Goal: Use online tool/utility: Utilize a website feature to perform a specific function

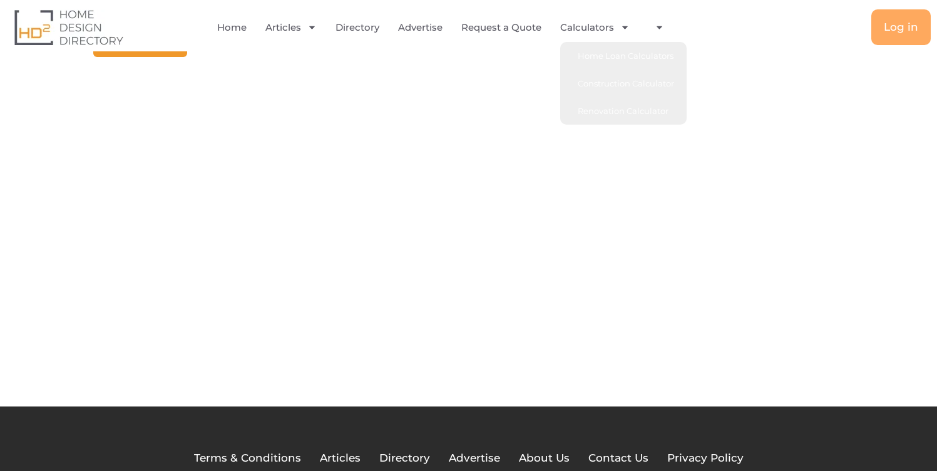
scroll to position [33, 0]
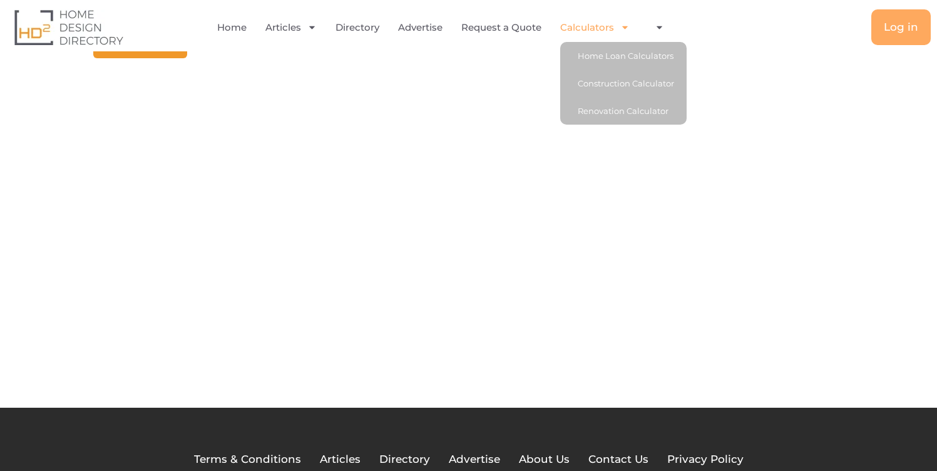
click at [605, 33] on link "Calculators" at bounding box center [594, 27] width 69 height 29
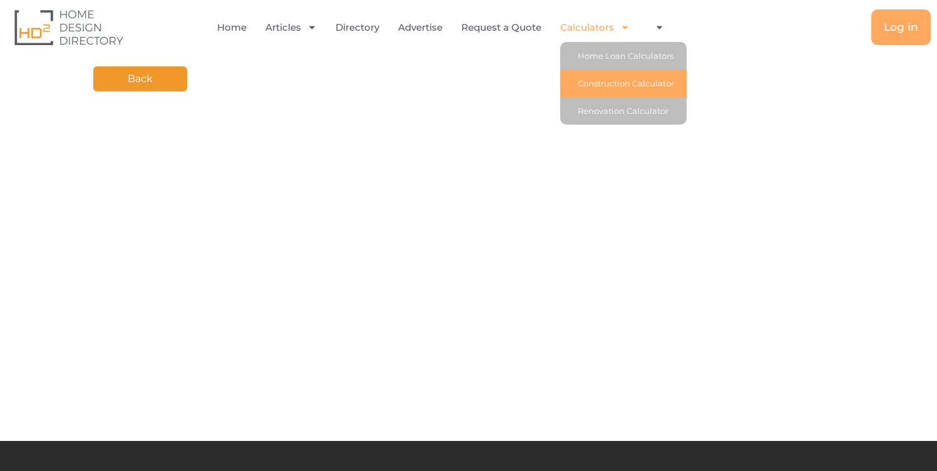
click at [614, 85] on link "Construction Calculator" at bounding box center [623, 83] width 126 height 28
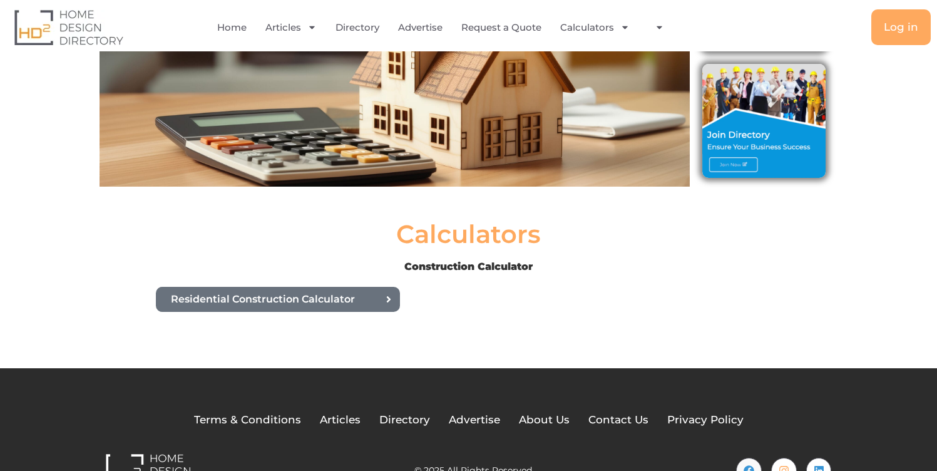
scroll to position [158, 0]
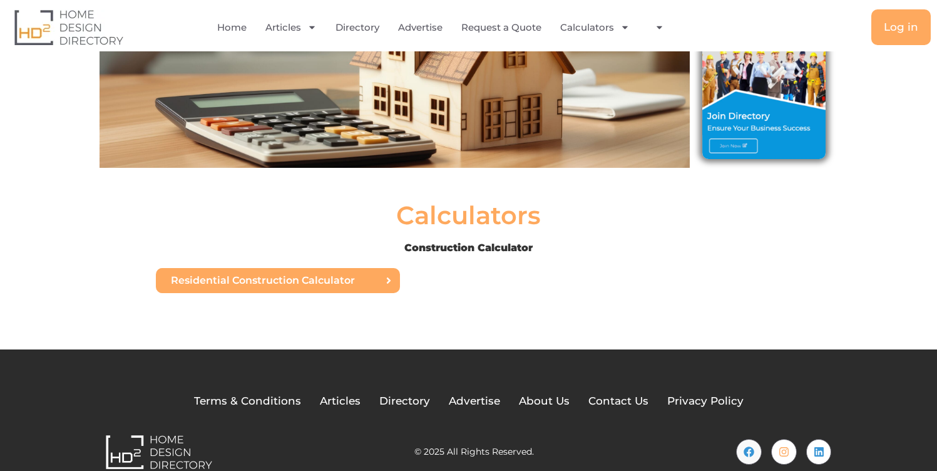
click at [312, 285] on span "Residential Construction Calculator" at bounding box center [263, 280] width 184 height 10
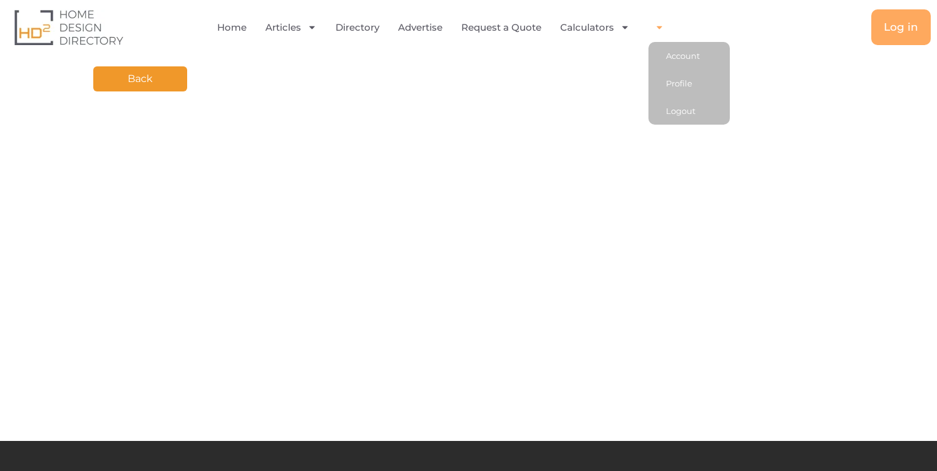
click at [655, 23] on icon "Menu" at bounding box center [659, 27] width 9 height 9
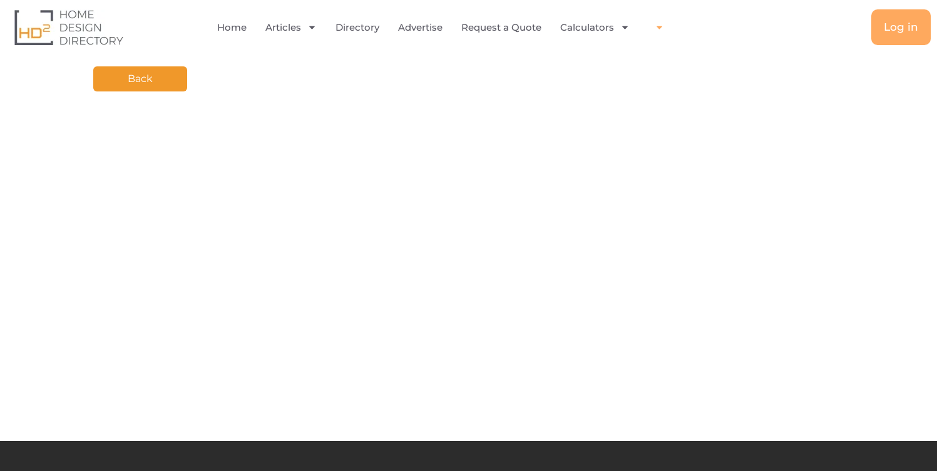
click at [655, 23] on icon "Menu" at bounding box center [659, 27] width 9 height 9
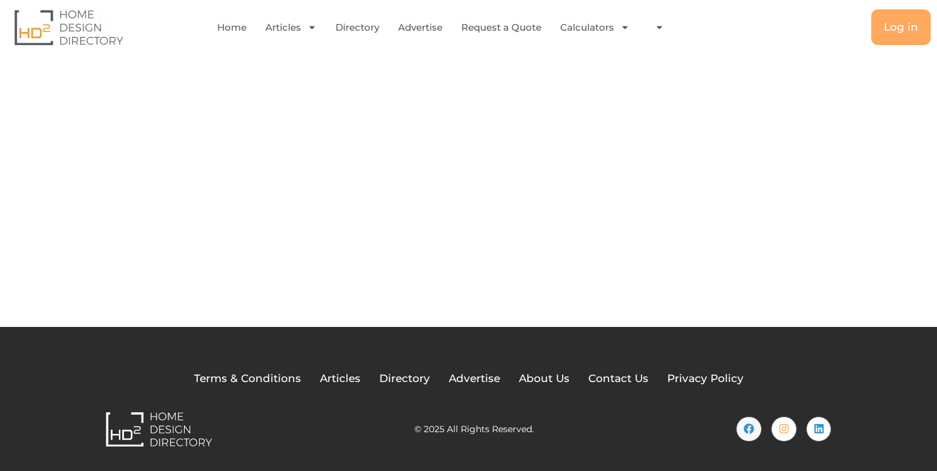
click at [630, 28] on li "Calculators Home Loan Calculators Construction Calculator Renovation Calculator" at bounding box center [595, 27] width 88 height 29
click at [623, 29] on icon "Menu" at bounding box center [624, 27] width 9 height 9
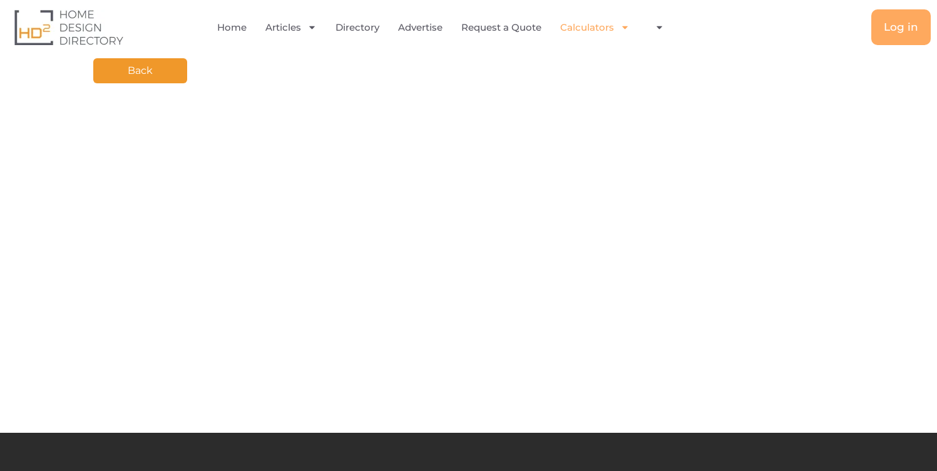
scroll to position [0, 0]
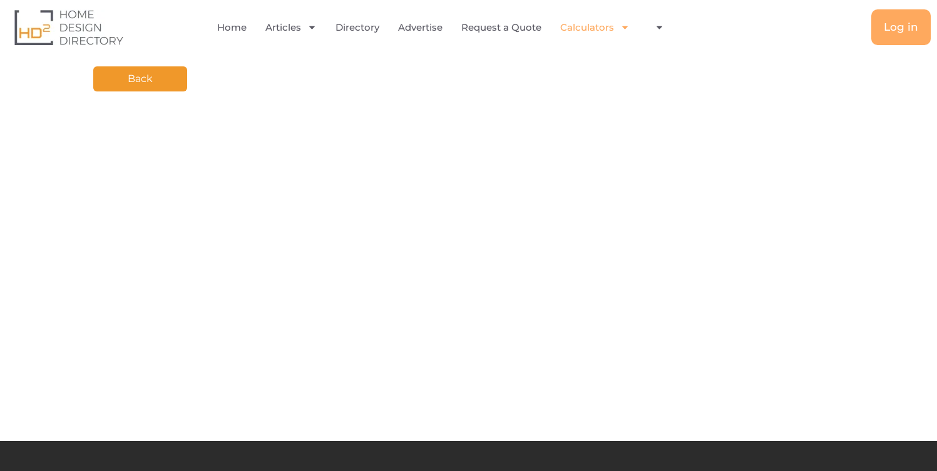
click at [623, 29] on icon "Menu" at bounding box center [624, 27] width 9 height 9
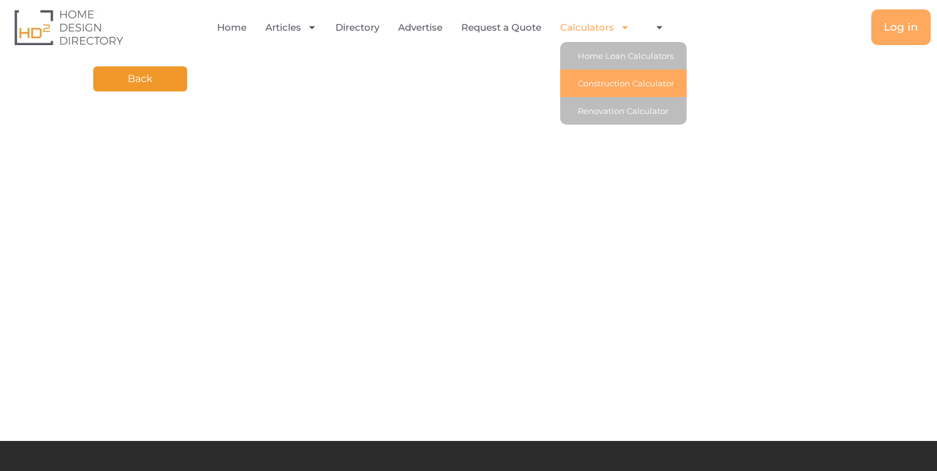
click at [619, 78] on link "Construction Calculator" at bounding box center [623, 83] width 126 height 28
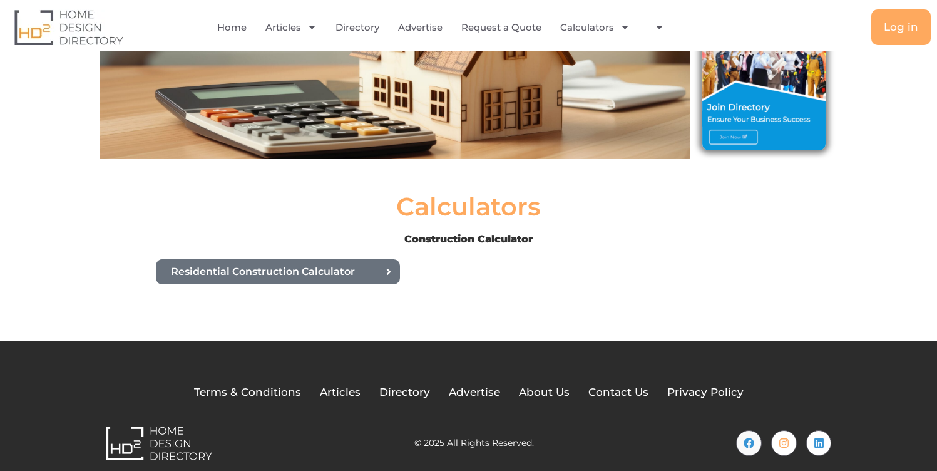
scroll to position [181, 0]
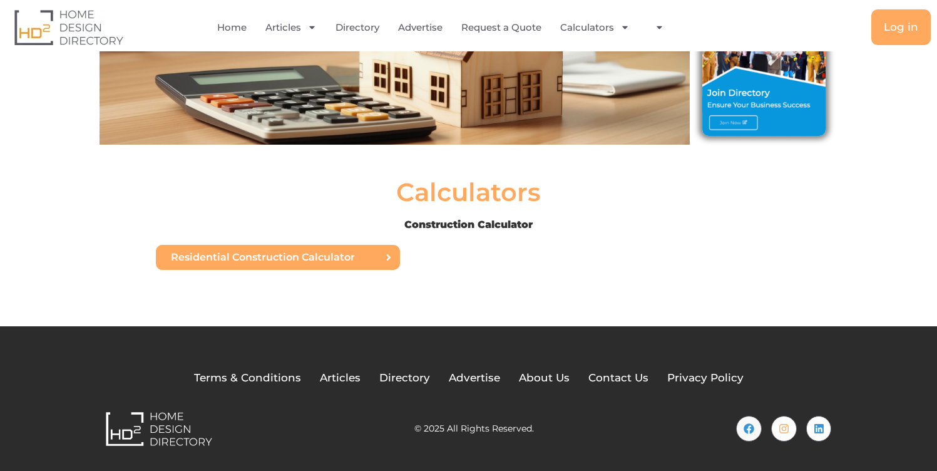
click at [284, 263] on link "Residential Construction Calculator" at bounding box center [278, 257] width 244 height 25
